Goal: Transaction & Acquisition: Register for event/course

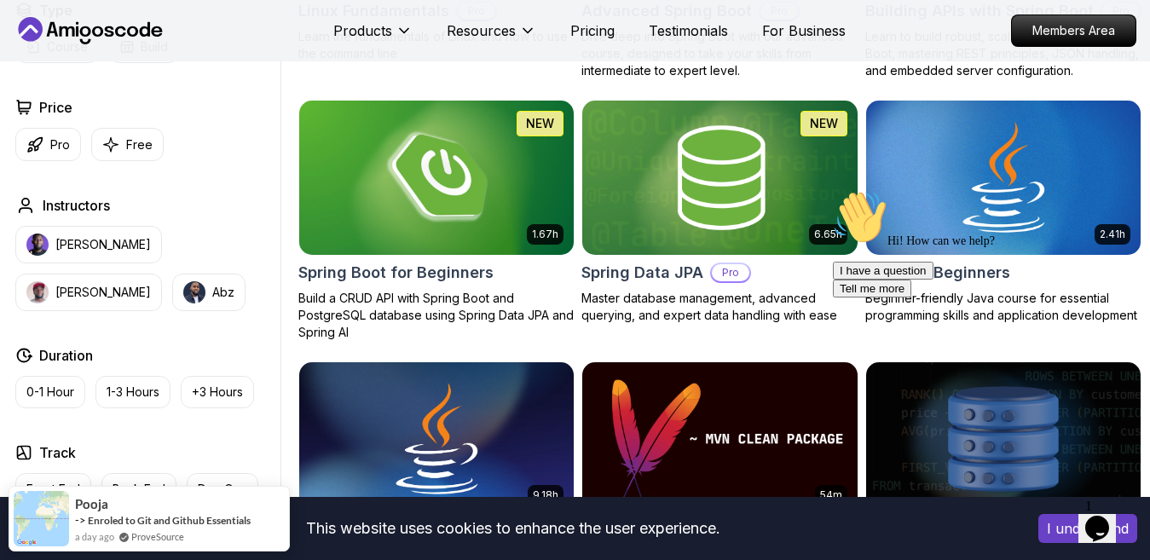
scroll to position [682, 0]
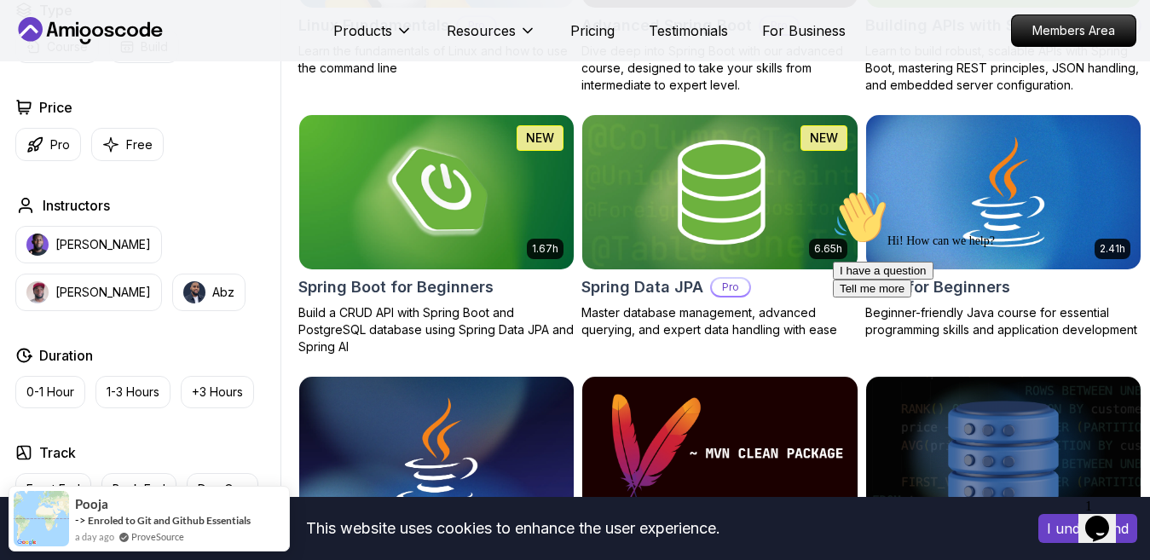
click at [974, 239] on div "Hi! How can we help? I have a question Tell me more" at bounding box center [986, 243] width 307 height 107
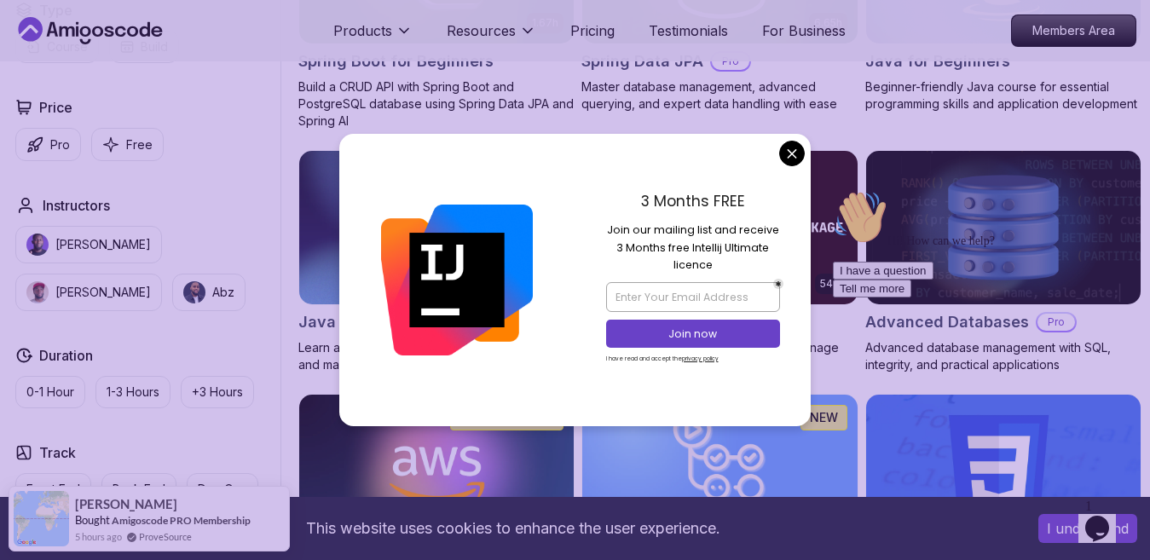
scroll to position [937, 0]
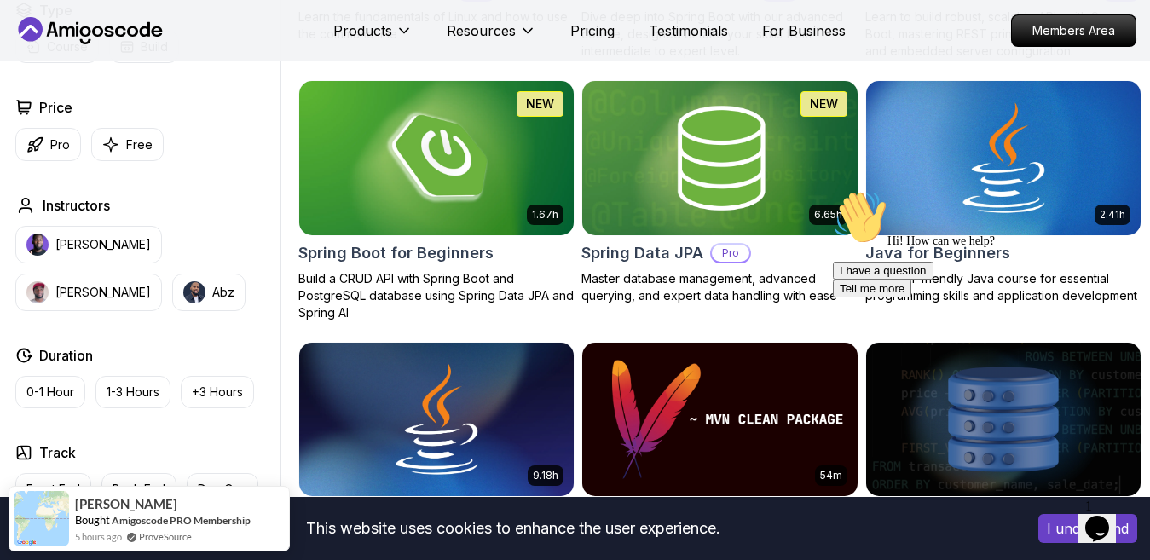
scroll to position [682, 0]
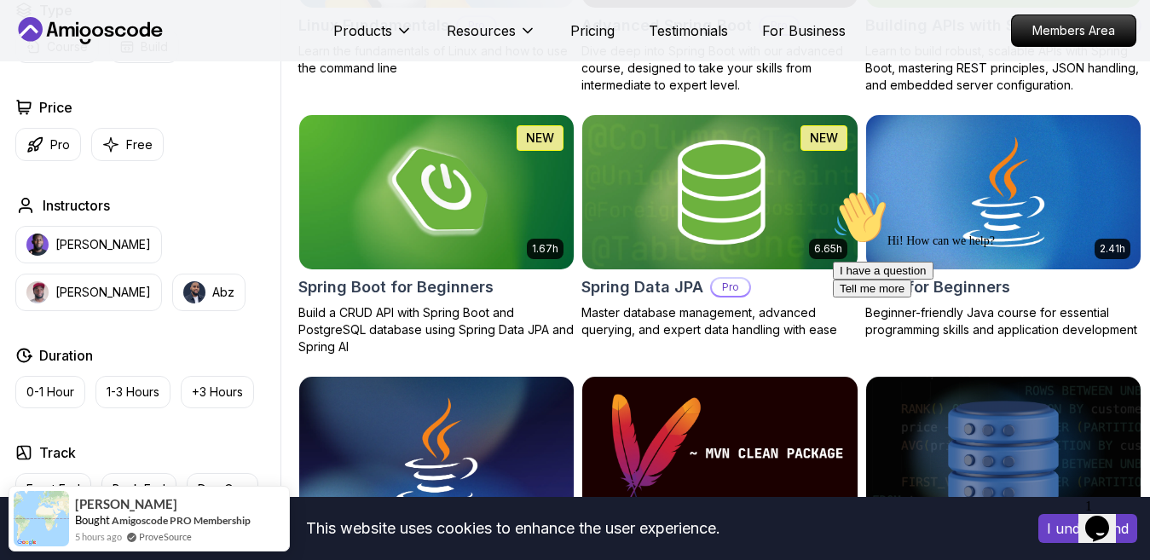
click at [972, 210] on div "Hi! How can we help? I have a question Tell me more" at bounding box center [986, 243] width 307 height 107
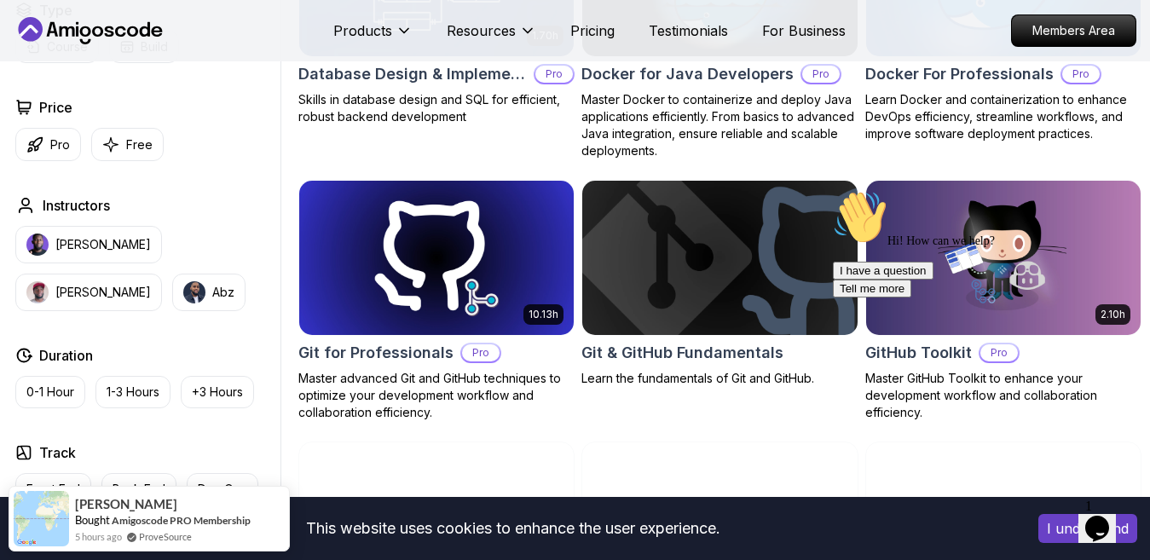
scroll to position [1790, 0]
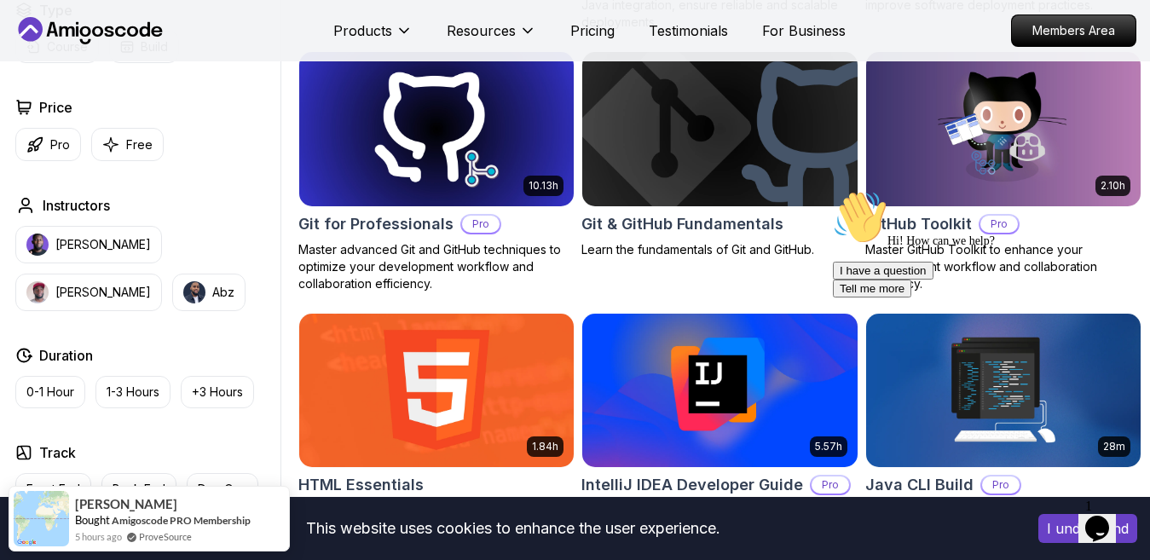
click at [1105, 190] on div "Chat attention grabber" at bounding box center [986, 190] width 307 height 0
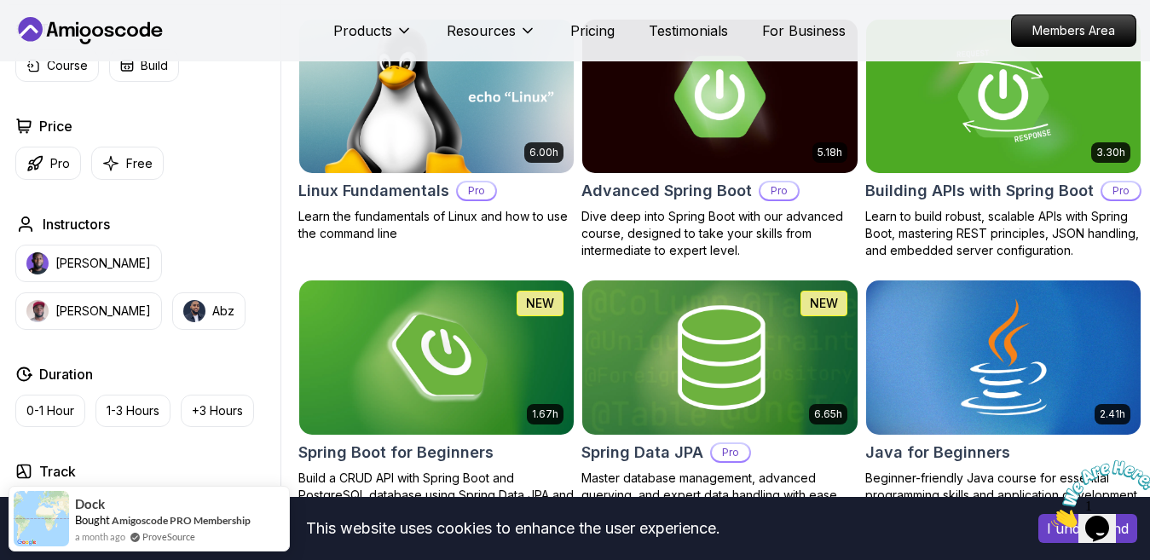
scroll to position [426, 0]
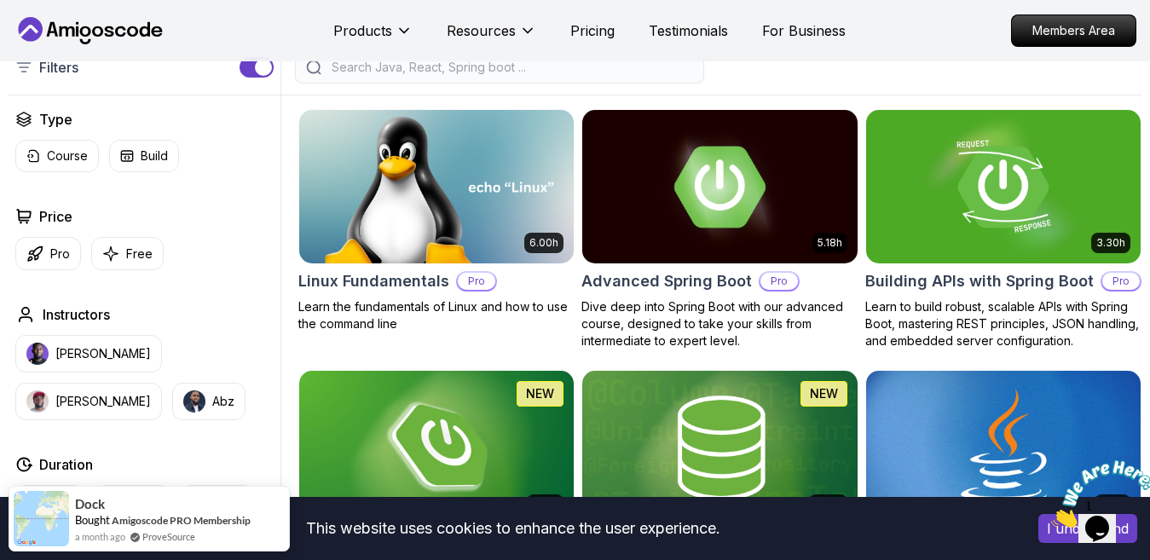
click at [956, 429] on img at bounding box center [1003, 447] width 288 height 161
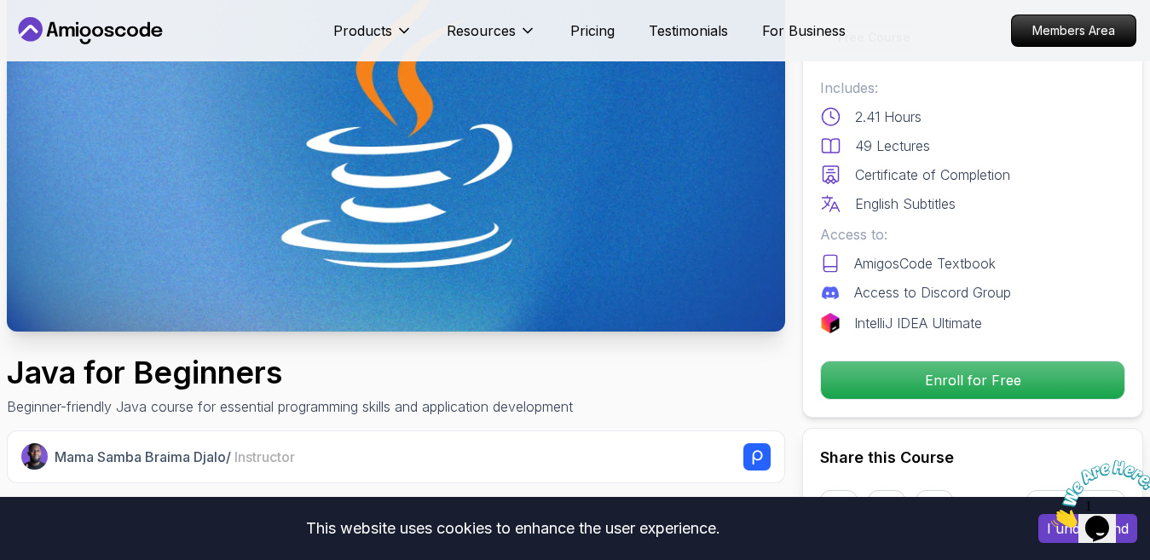
scroll to position [256, 0]
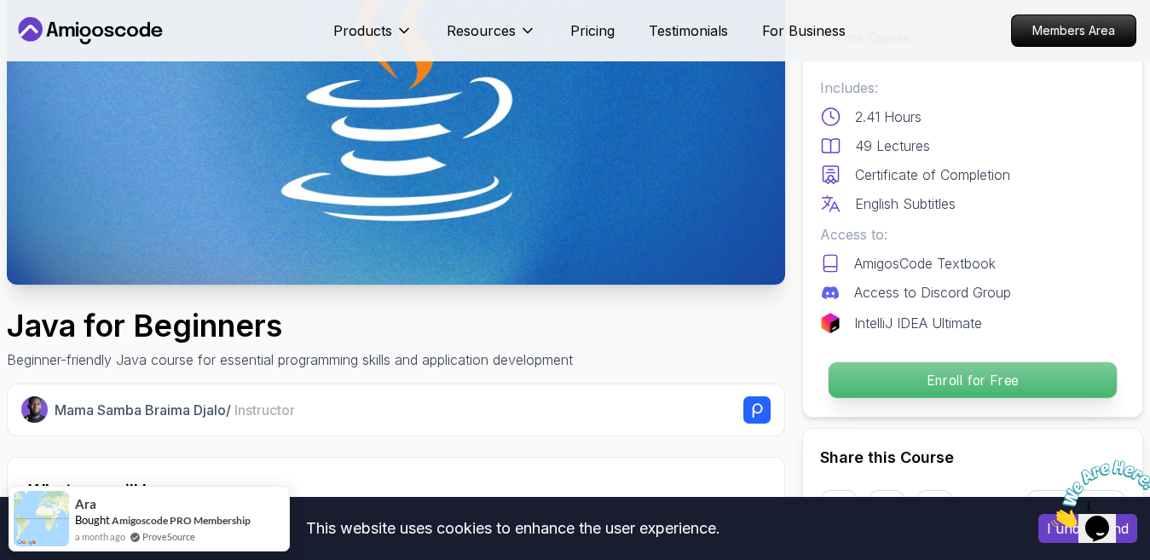
click at [869, 374] on p "Enroll for Free" at bounding box center [972, 380] width 288 height 36
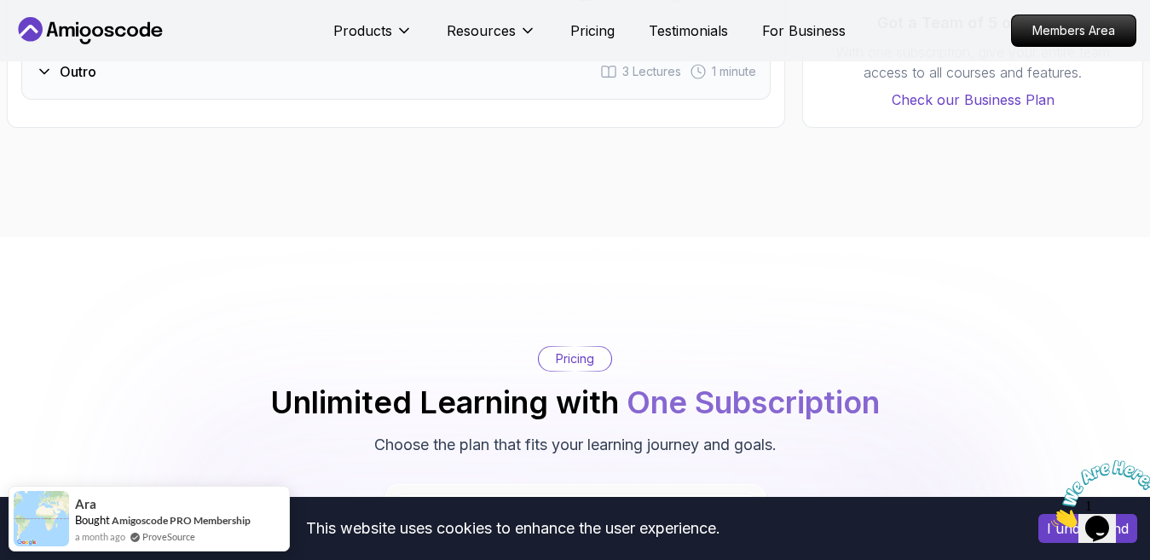
scroll to position [3306, 0]
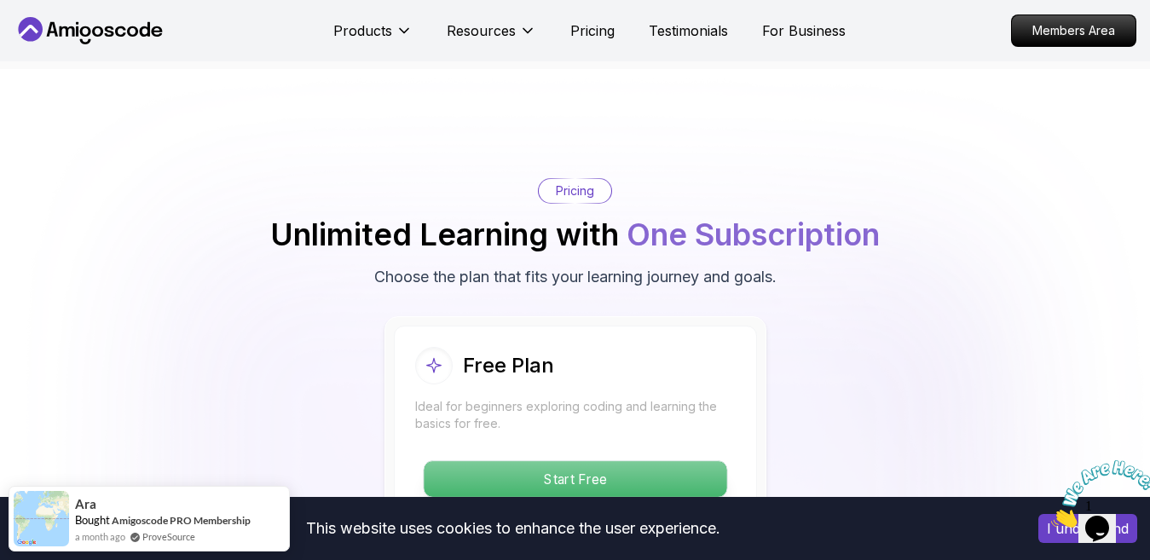
click at [622, 461] on p "Start Free" at bounding box center [575, 479] width 303 height 36
